Goal: Check status: Check status

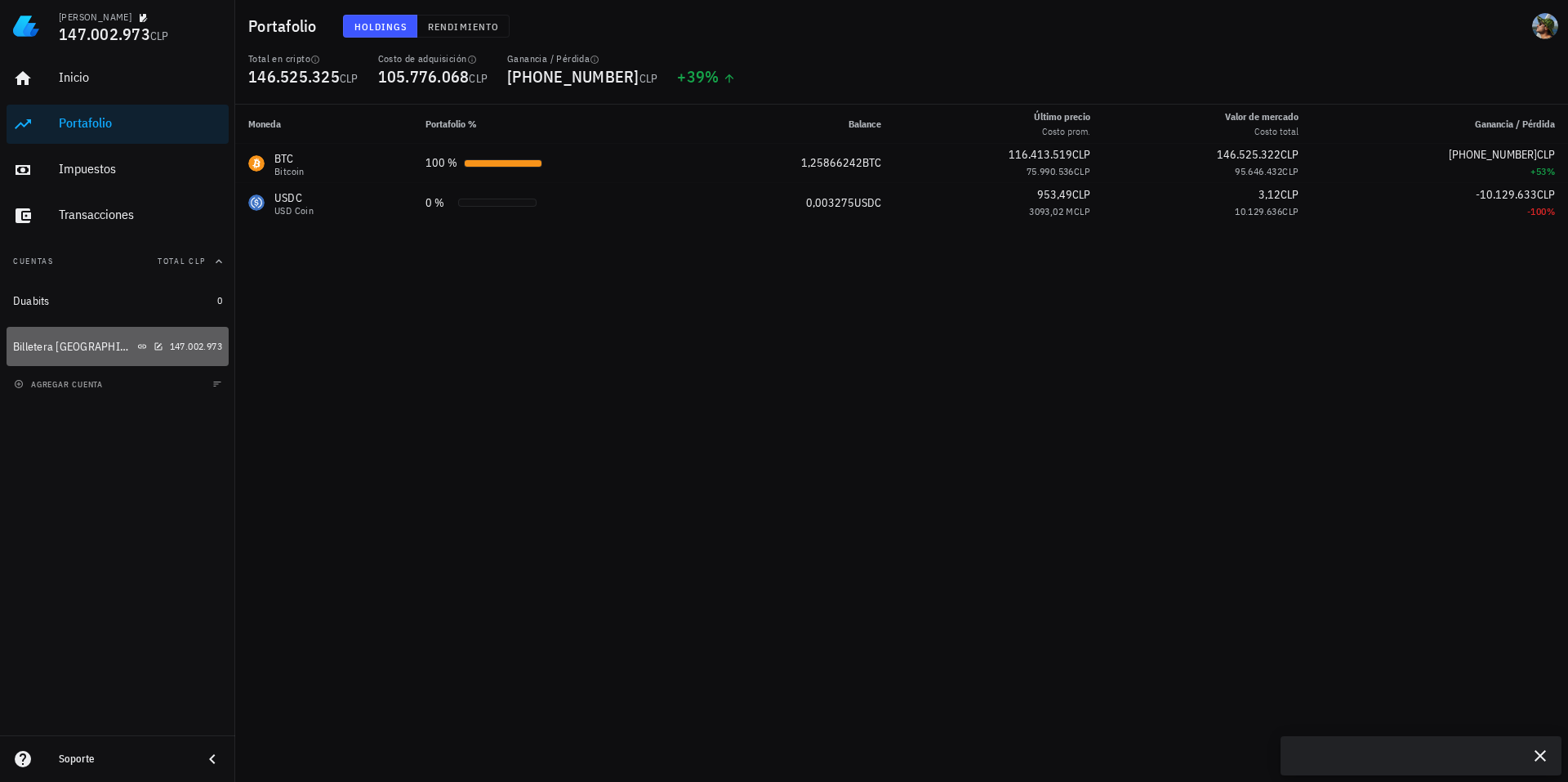
click at [69, 343] on div "Billetera [GEOGRAPHIC_DATA]" at bounding box center [73, 347] width 121 height 14
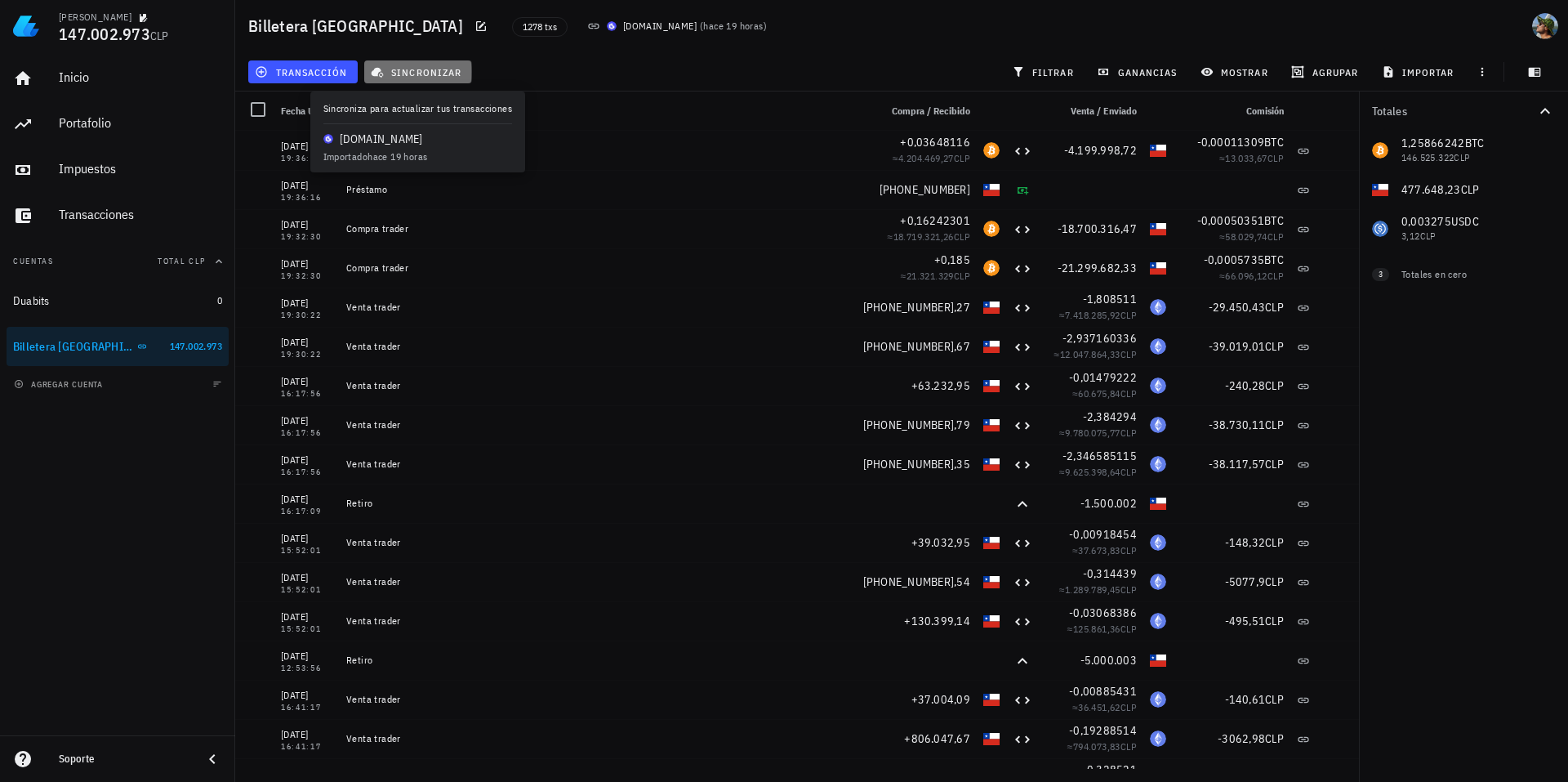
click at [451, 76] on span "sincronizar" at bounding box center [418, 71] width 88 height 13
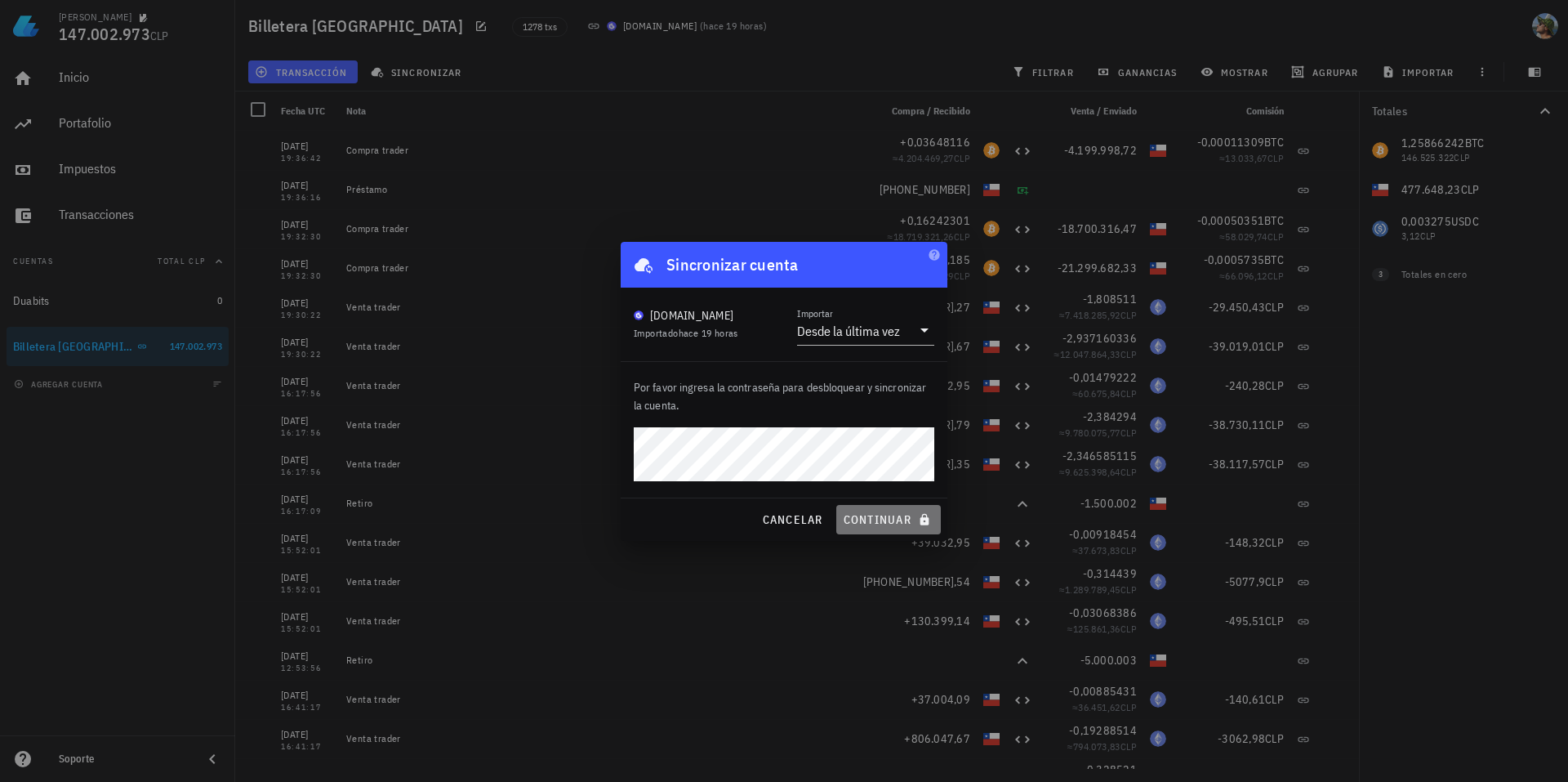
click at [874, 523] on span "continuar" at bounding box center [889, 519] width 92 height 15
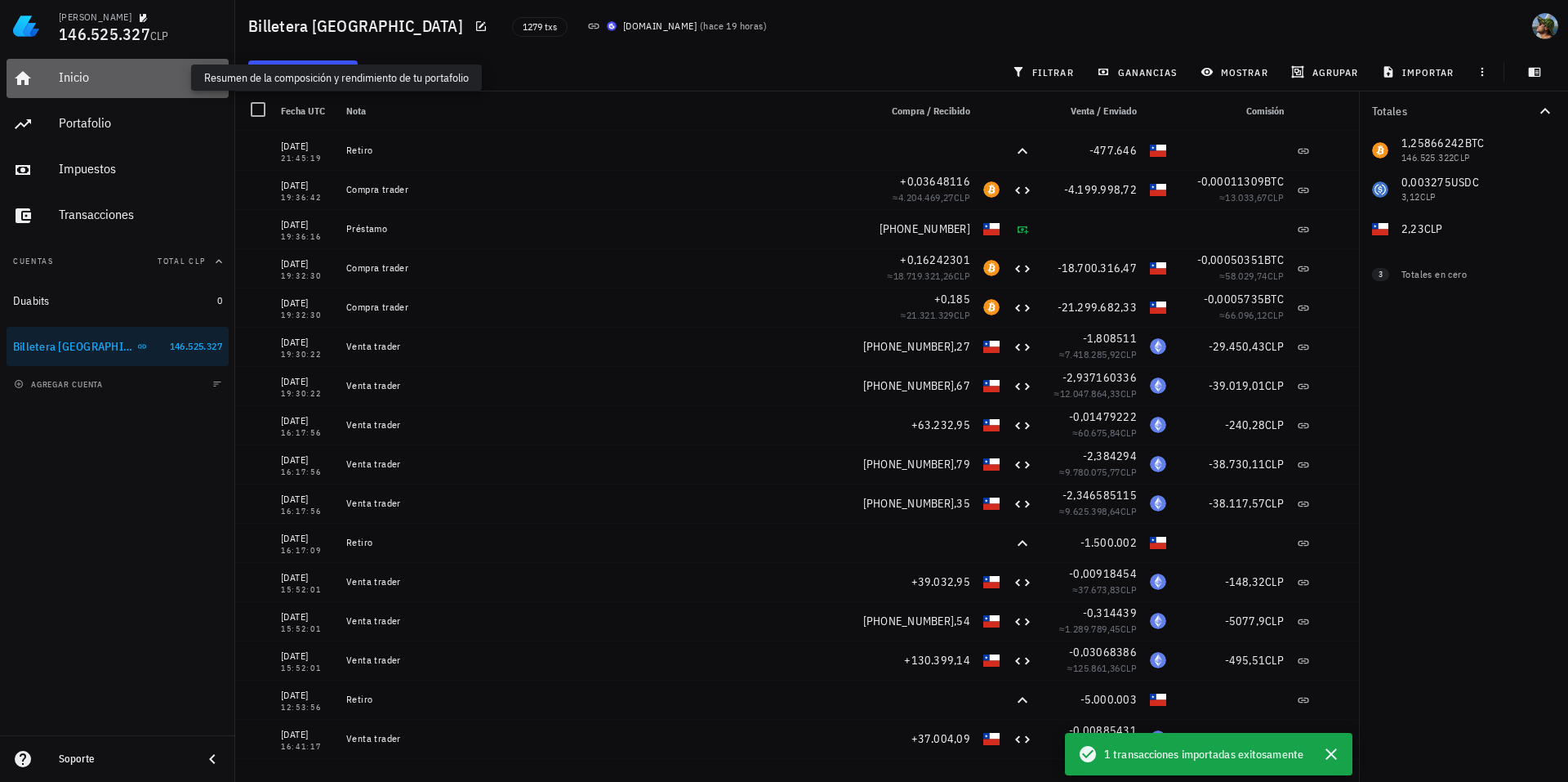
click at [91, 75] on div "Inicio" at bounding box center [140, 77] width 164 height 16
